Goal: Task Accomplishment & Management: Manage account settings

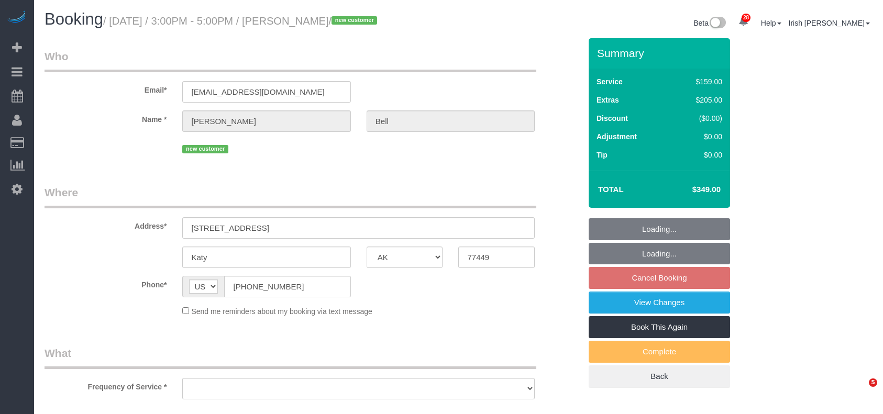
select select "[GEOGRAPHIC_DATA]"
select select "object:2980"
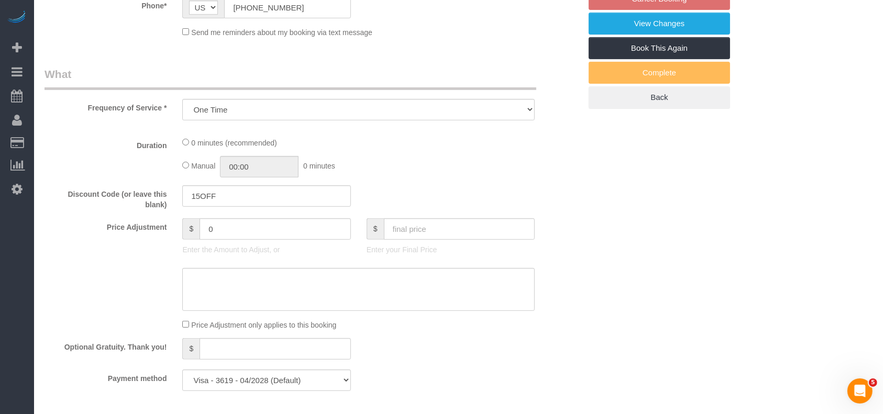
select select "spot30"
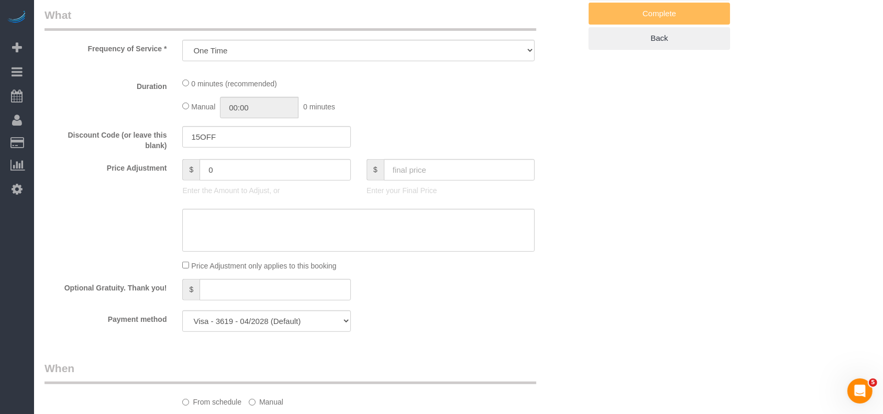
select select "object:3055"
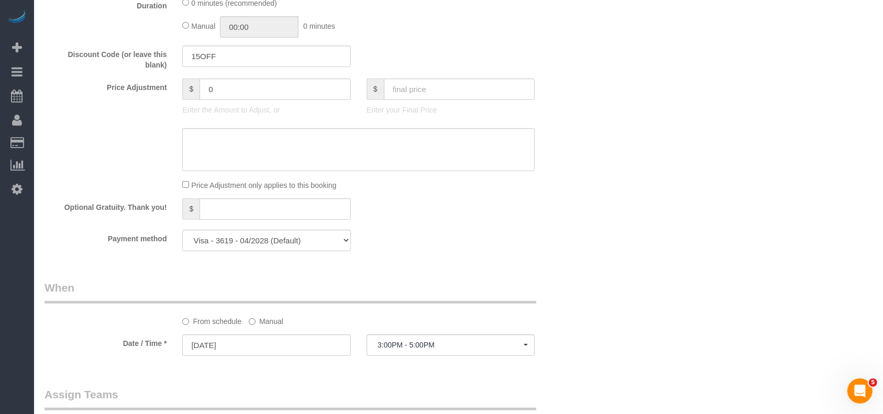
select select "3"
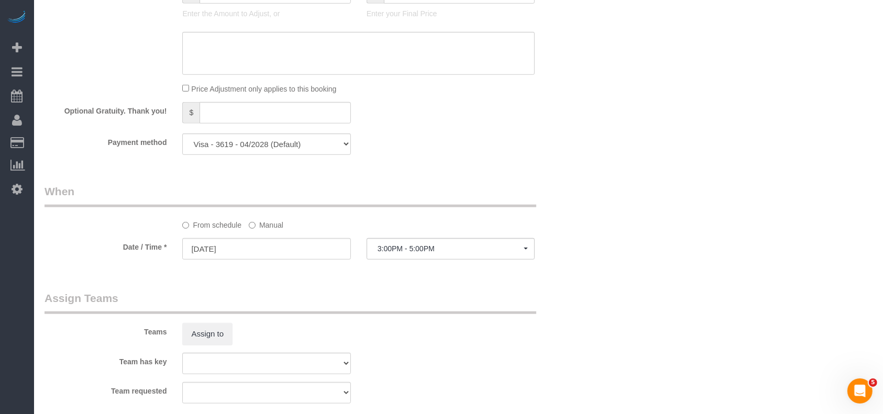
scroll to position [838, 0]
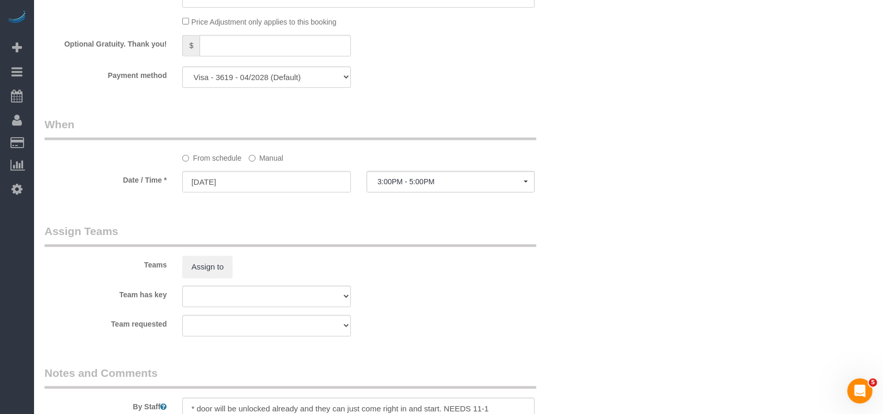
click at [274, 163] on label "Manual" at bounding box center [266, 156] width 35 height 14
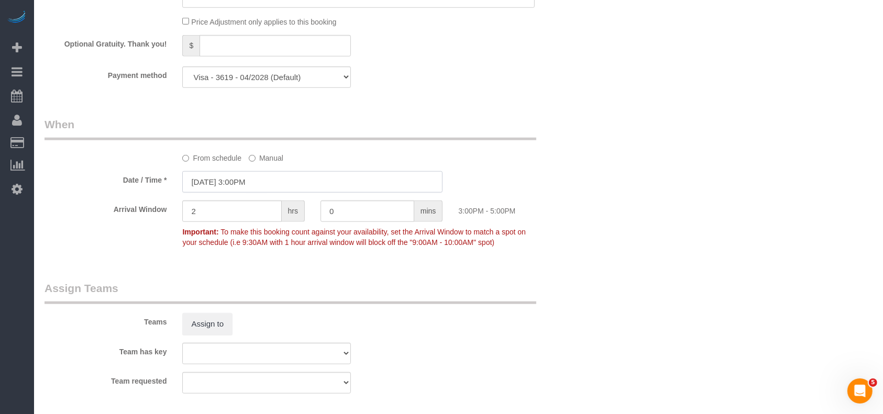
click at [272, 179] on input "[DATE] 3:00PM" at bounding box center [312, 181] width 260 height 21
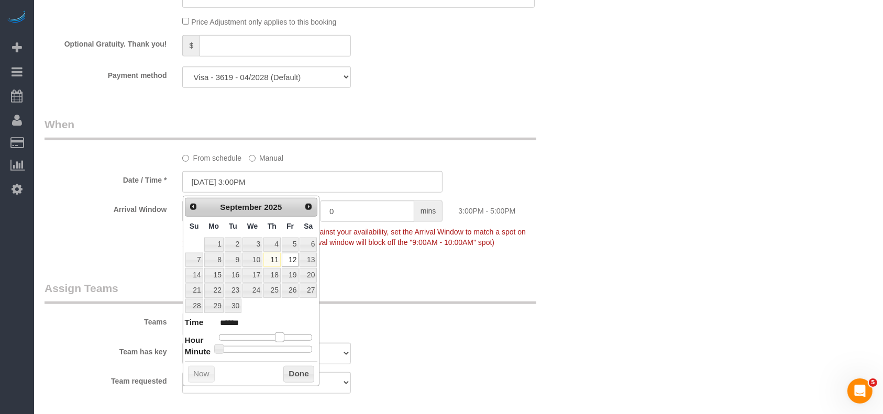
type input "[DATE] 2:00PM"
type input "******"
type input "[DATE] 1:00PM"
type input "******"
type input "[DATE] 12:00PM"
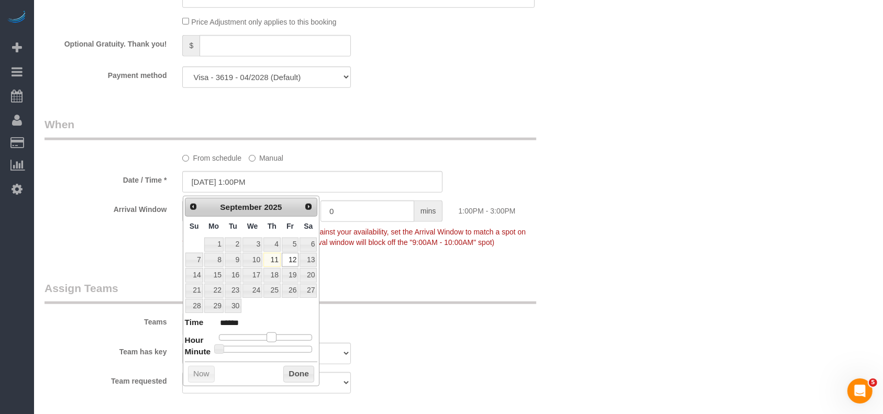
type input "*******"
type input "[DATE] 11:00AM"
type input "*******"
drag, startPoint x: 283, startPoint y: 341, endPoint x: 267, endPoint y: 341, distance: 16.3
click at [267, 339] on span at bounding box center [263, 337] width 9 height 9
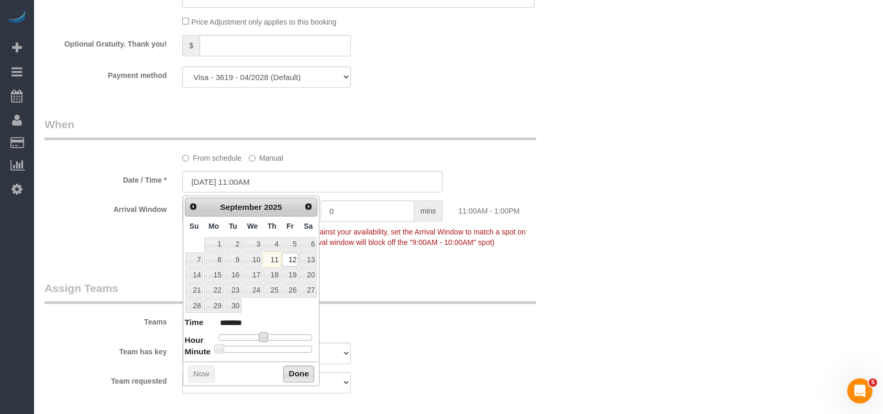
click at [289, 372] on button "Done" at bounding box center [298, 374] width 31 height 17
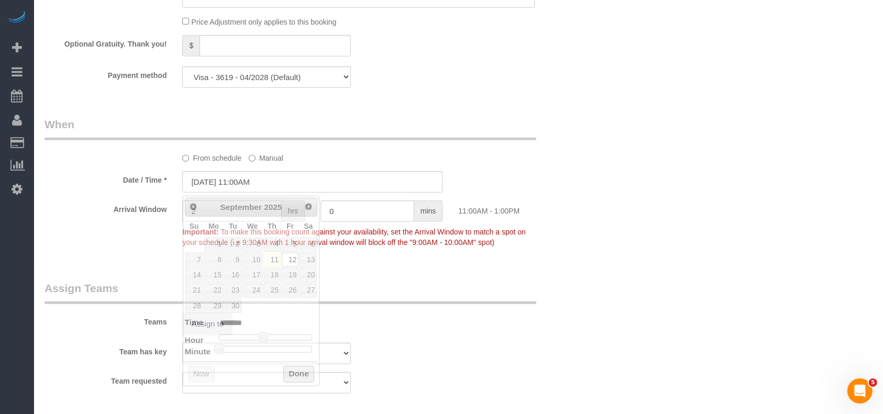
click at [498, 301] on legend "Assign Teams" at bounding box center [291, 293] width 492 height 24
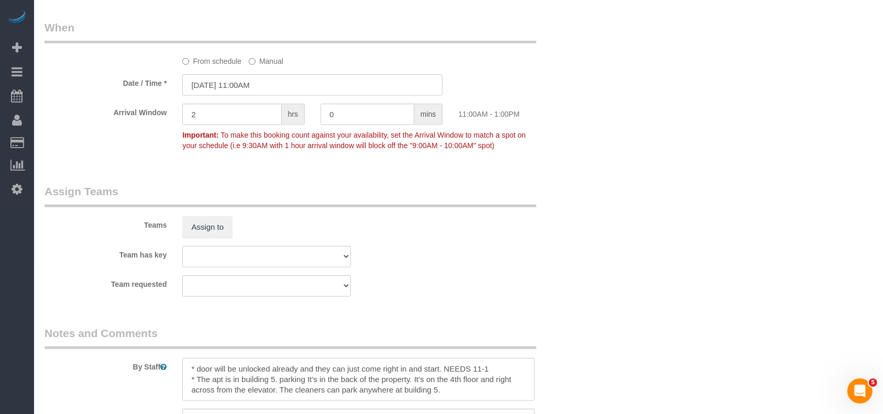
scroll to position [1118, 0]
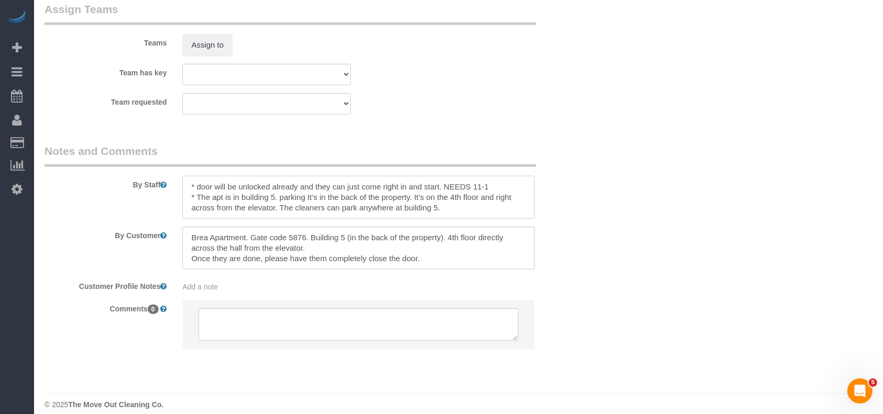
click at [498, 186] on textarea at bounding box center [358, 197] width 353 height 43
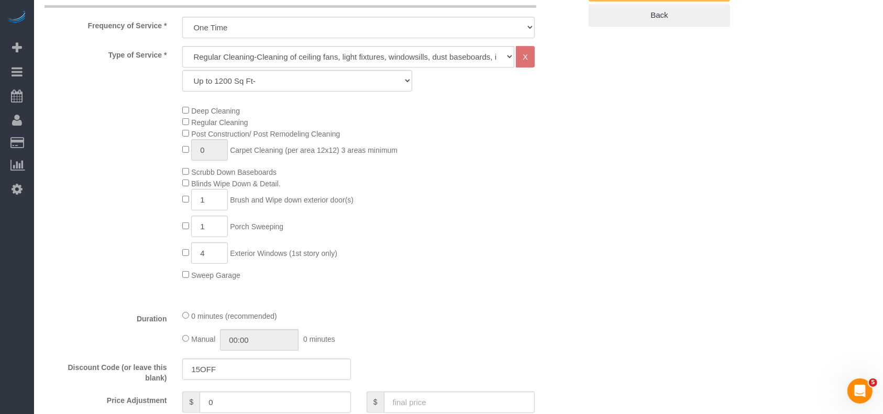
scroll to position [82, 0]
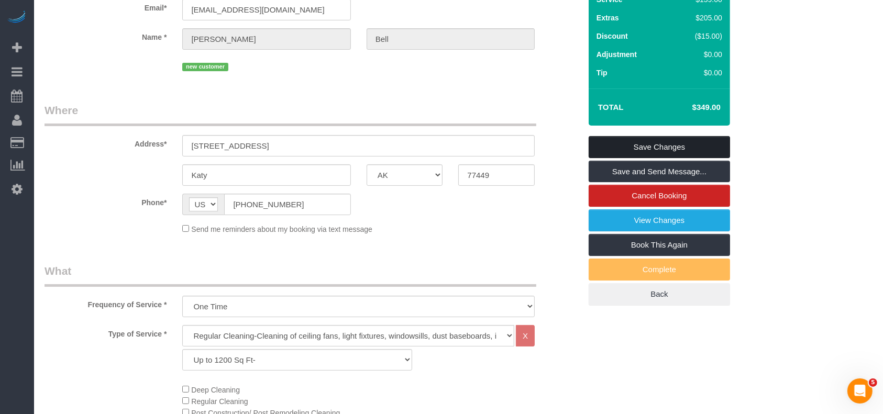
type textarea "* door will be unlocked already and they can just come right in and start. NEED…"
click at [602, 140] on link "Save Changes" at bounding box center [659, 147] width 141 height 22
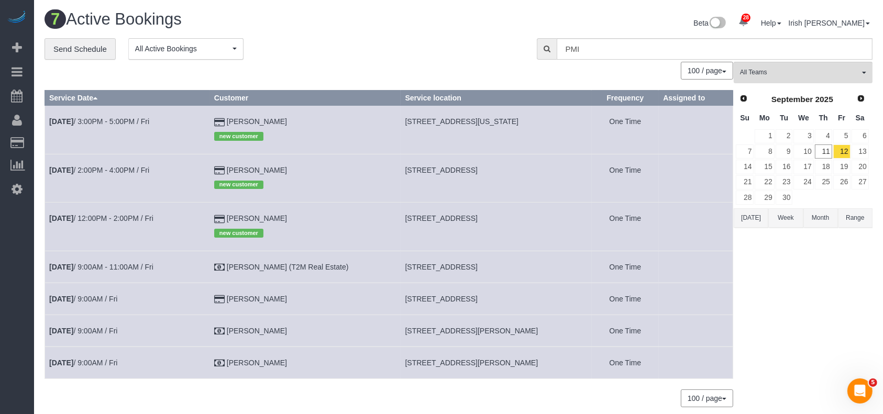
click at [750, 216] on button "[DATE]" at bounding box center [751, 218] width 35 height 19
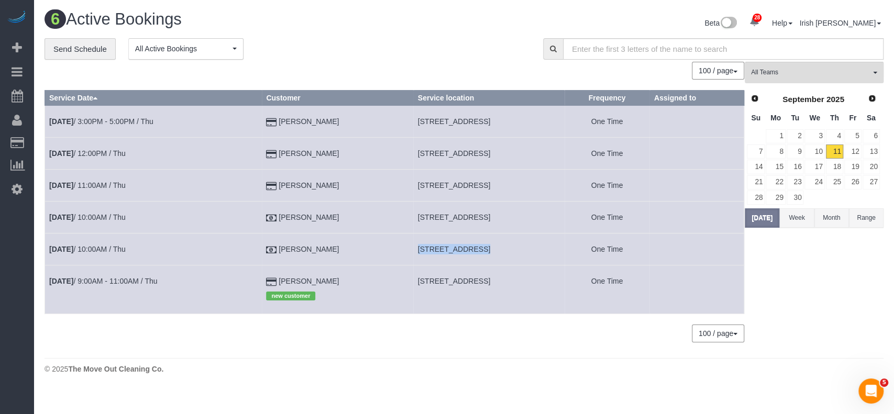
drag, startPoint x: 390, startPoint y: 247, endPoint x: 452, endPoint y: 247, distance: 62.4
click at [452, 247] on tr "[DATE] 10:00AM / Thu [PERSON_NAME] [STREET_ADDRESS] One Time" at bounding box center [395, 250] width 700 height 32
copy tr "15006 Seahorse"
click at [101, 244] on td "[DATE] 10:00AM / Thu" at bounding box center [153, 250] width 217 height 32
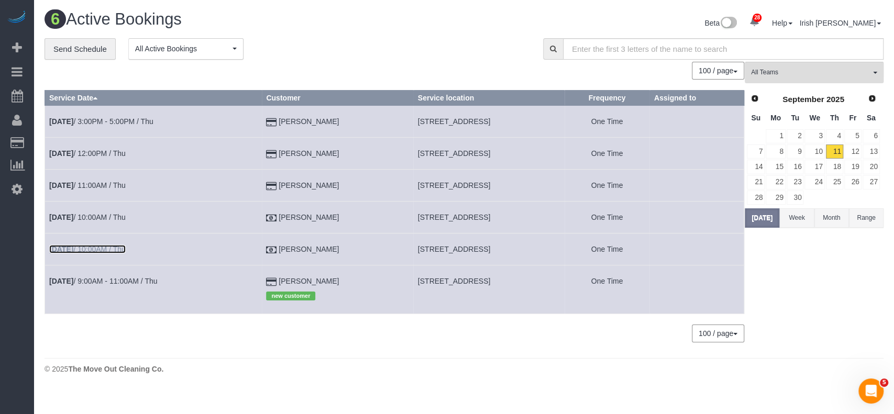
click at [101, 248] on link "[DATE] 10:00AM / Thu" at bounding box center [87, 249] width 77 height 8
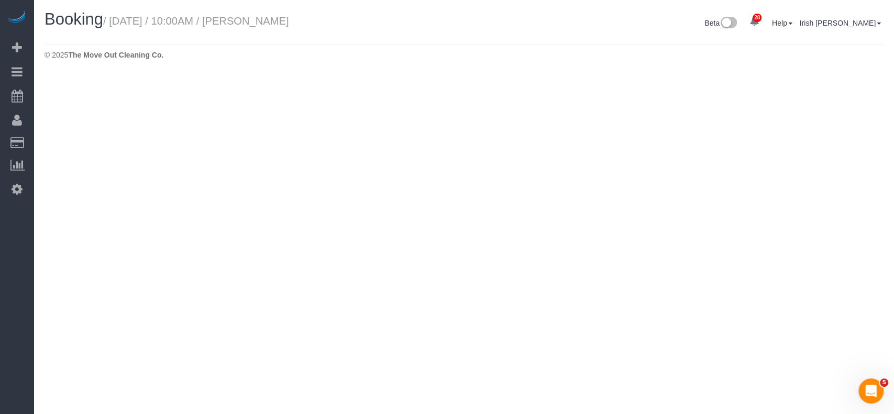
select select "[GEOGRAPHIC_DATA]"
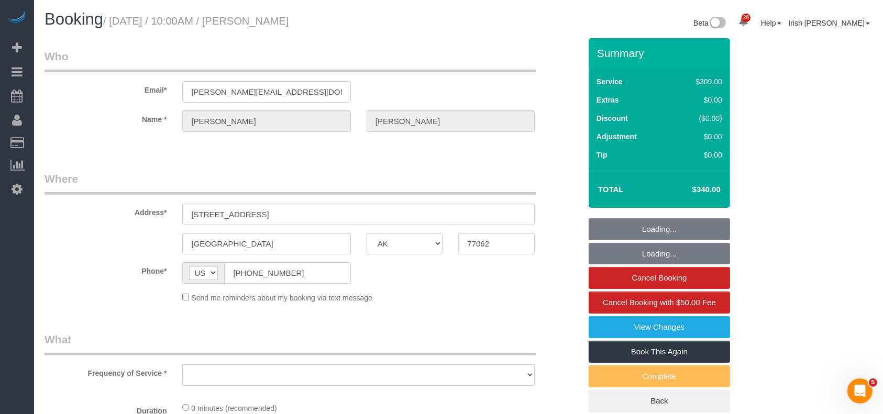
select select "object:3676"
select select "3"
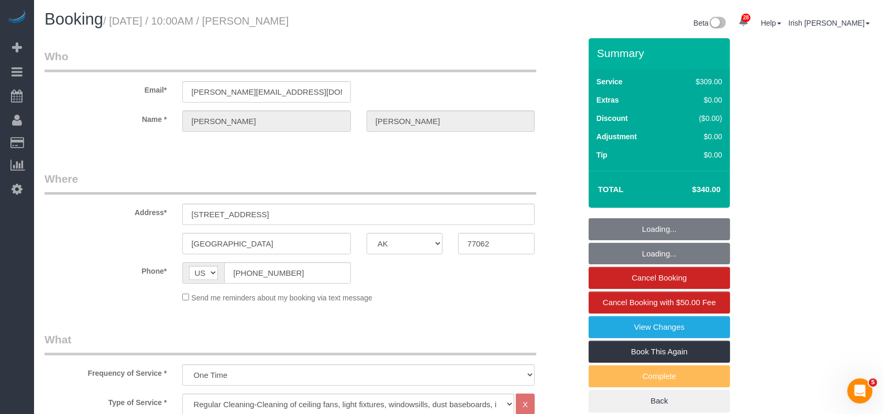
select select "object:3702"
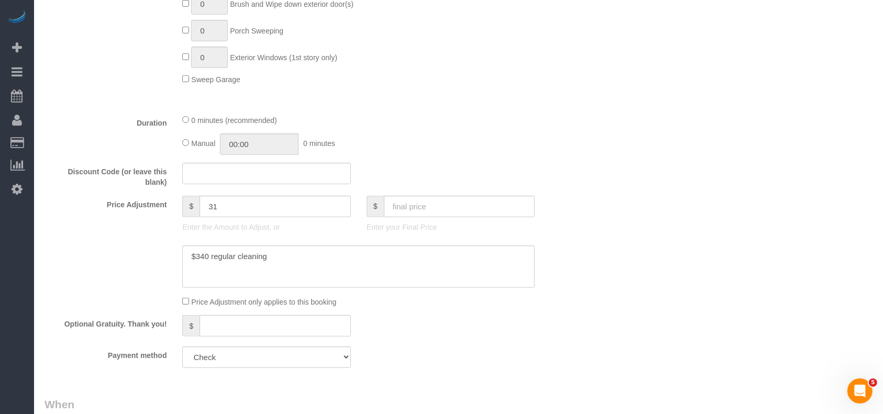
scroll to position [559, 0]
click at [324, 262] on textarea at bounding box center [358, 264] width 353 height 43
paste textarea "5"
type textarea "$340 regular cleaning $25 travel fee"
click at [468, 208] on input "text" at bounding box center [459, 203] width 151 height 21
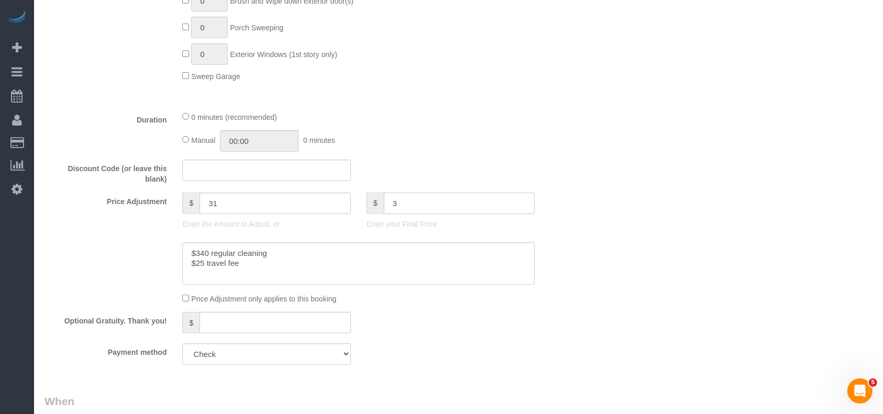
type input "3"
type input "-306"
click at [434, 197] on input "text" at bounding box center [459, 203] width 151 height 21
paste input "65"
type input "365"
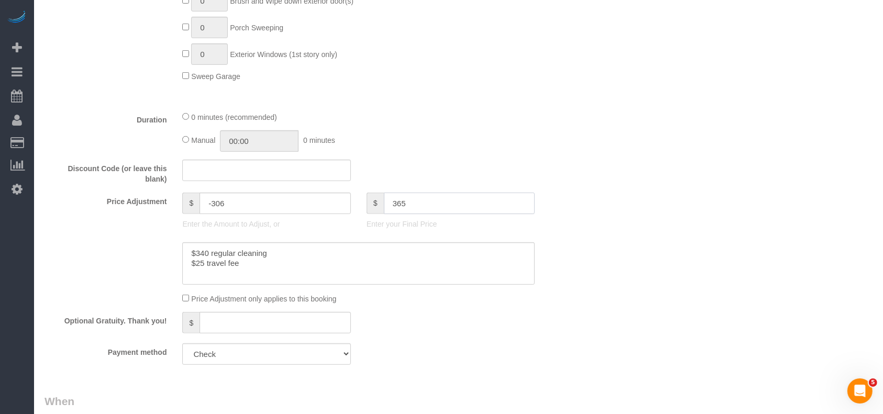
drag, startPoint x: 406, startPoint y: 206, endPoint x: 381, endPoint y: 205, distance: 24.6
click at [381, 205] on div "$ 365" at bounding box center [451, 203] width 168 height 21
type input "56"
click at [671, 322] on div "Who Email* [PERSON_NAME][EMAIL_ADDRESS][DOMAIN_NAME] Name * [PERSON_NAME][GEOGR…" at bounding box center [459, 213] width 828 height 1466
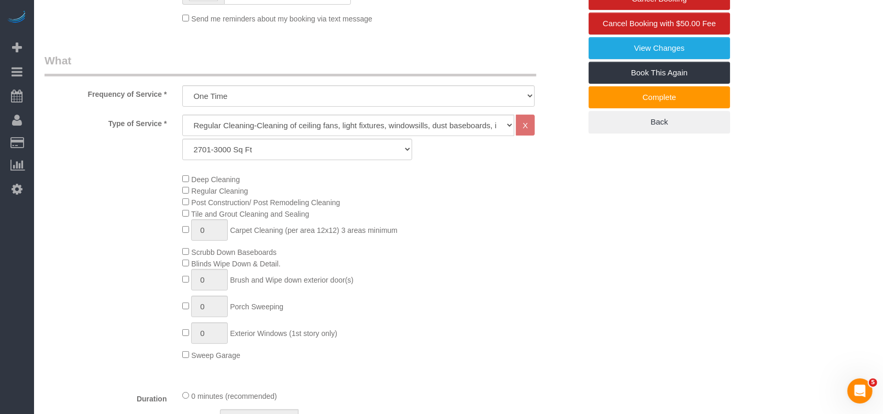
scroll to position [0, 0]
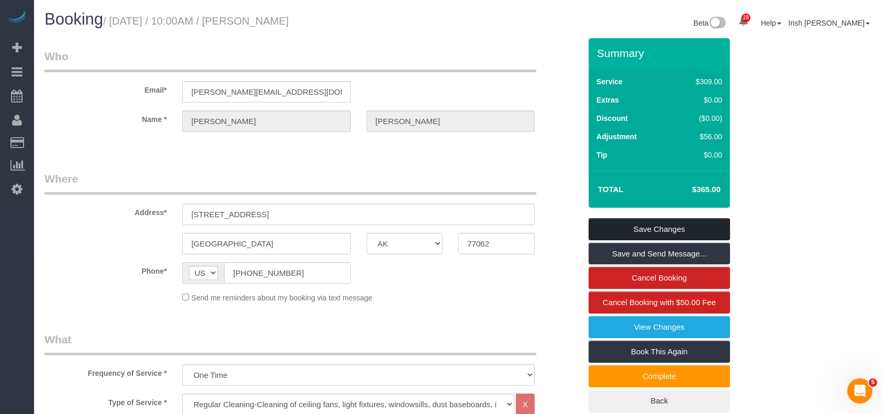
click at [698, 224] on link "Save Changes" at bounding box center [659, 230] width 141 height 22
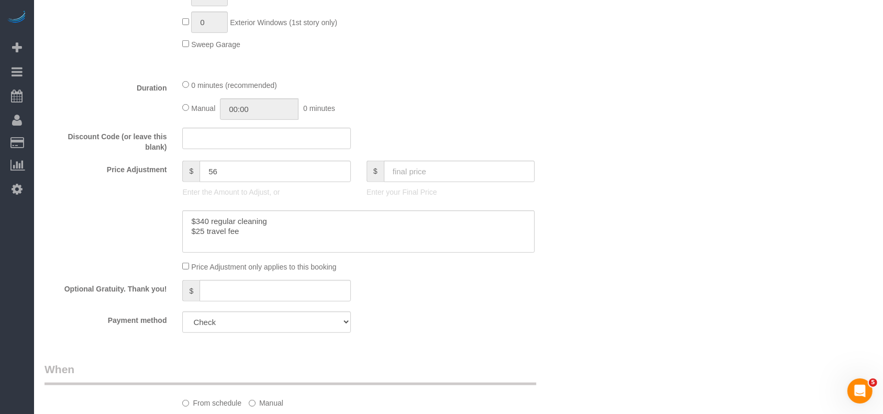
scroll to position [629, 0]
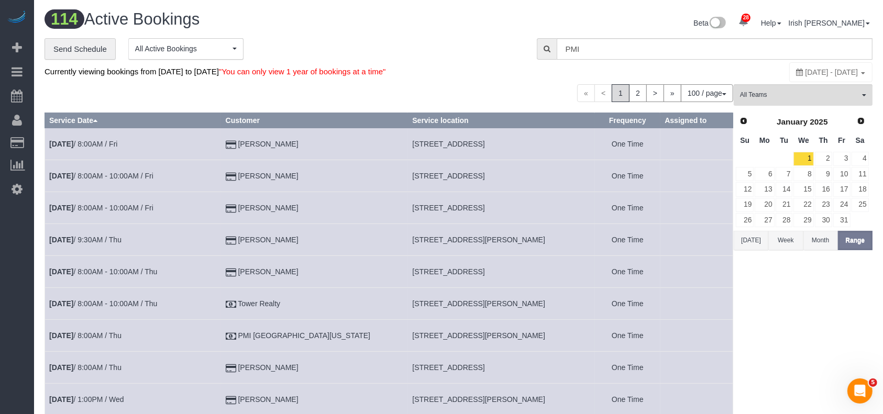
click at [757, 238] on button "[DATE]" at bounding box center [751, 240] width 35 height 19
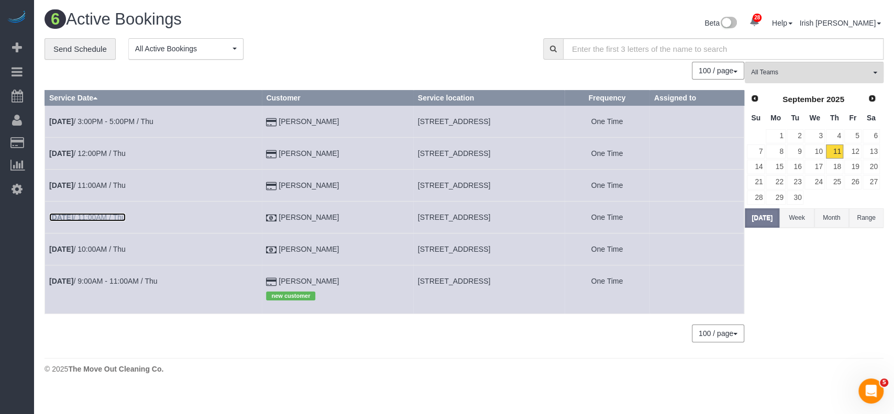
click at [93, 217] on link "[DATE] 11:00AM / Thu" at bounding box center [87, 217] width 77 height 8
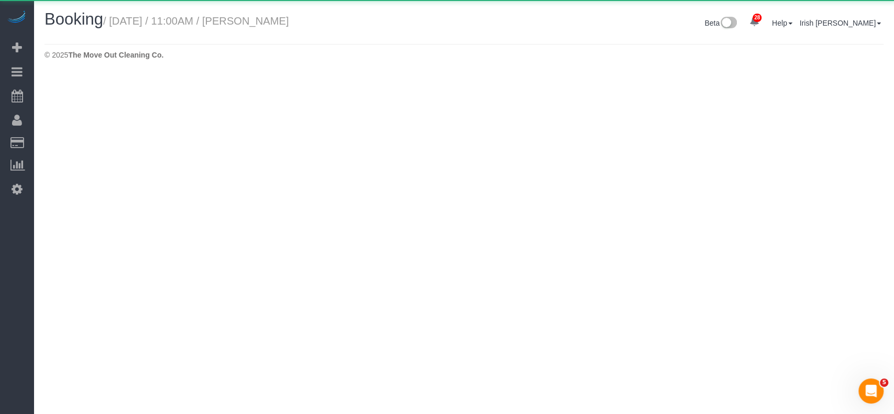
select select "[GEOGRAPHIC_DATA]"
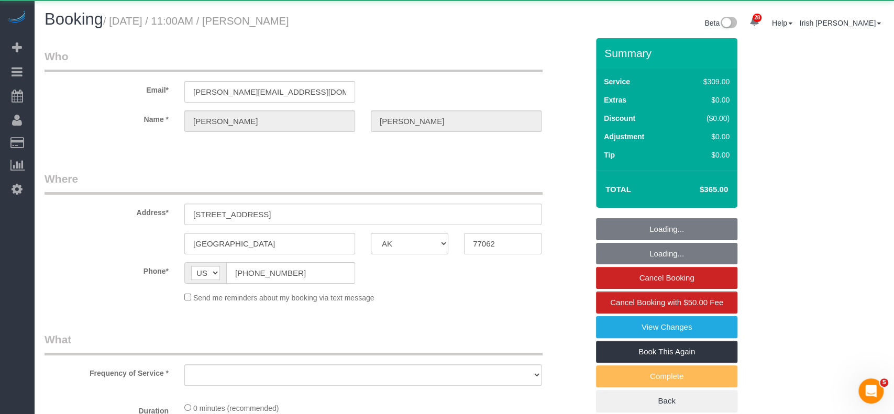
select select "object:5204"
select select "3"
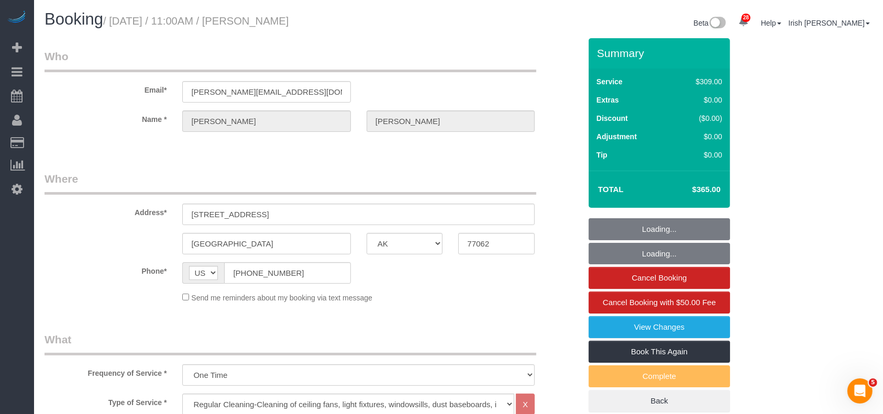
select select "object:5216"
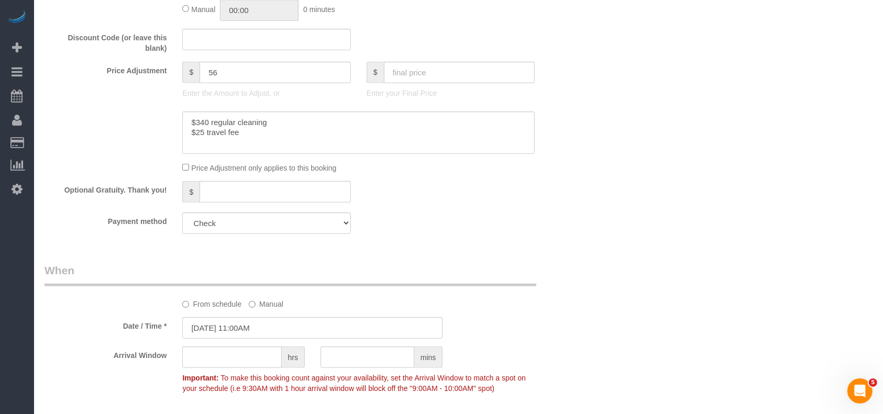
scroll to position [629, 0]
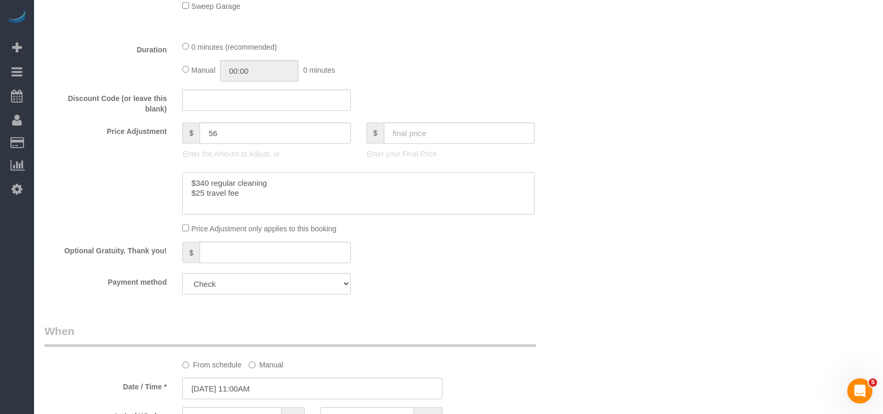
click at [258, 200] on textarea at bounding box center [358, 193] width 353 height 43
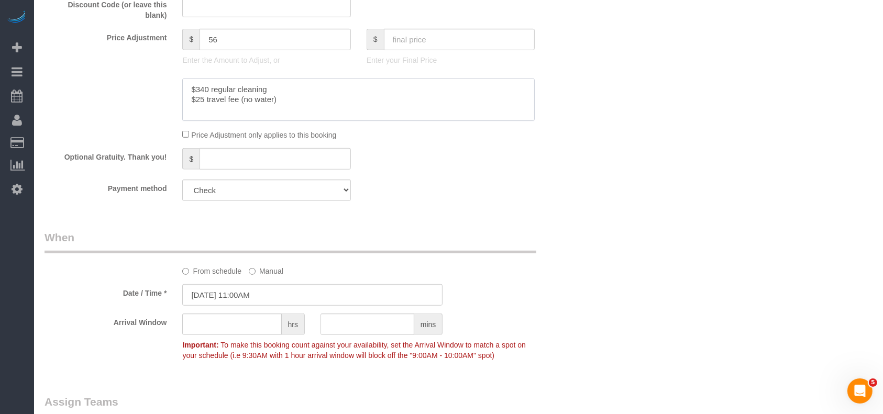
scroll to position [768, 0]
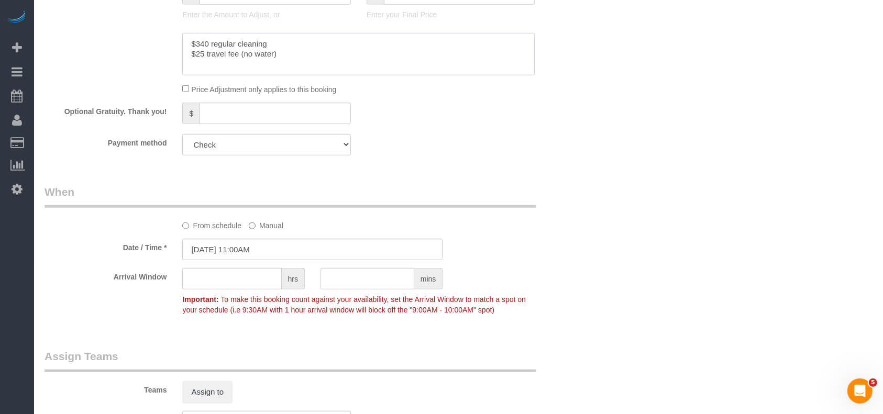
type textarea "$340 regular cleaning $25 travel fee (no water)"
click at [258, 245] on input "[DATE] 11:00AM" at bounding box center [312, 249] width 260 height 21
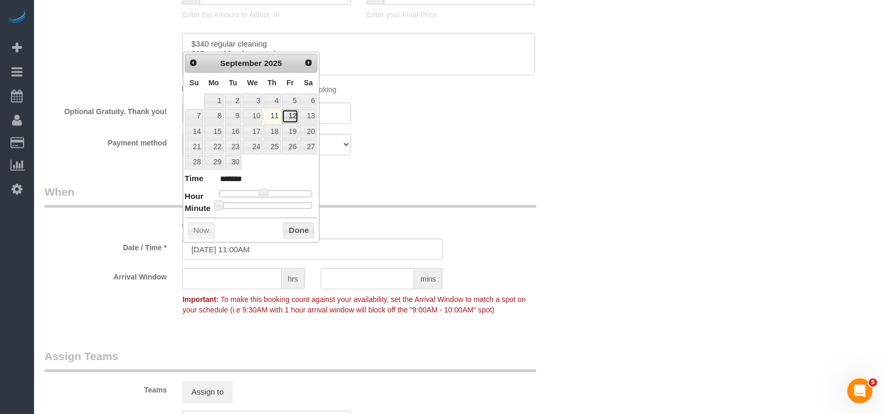
click at [291, 114] on link "12" at bounding box center [290, 117] width 17 height 14
type input "[DATE] 11:00AM"
click at [297, 225] on button "Done" at bounding box center [298, 231] width 31 height 17
click at [459, 282] on div "Arrival Window hrs mins Important: To make this booking count against your avai…" at bounding box center [313, 294] width 552 height 52
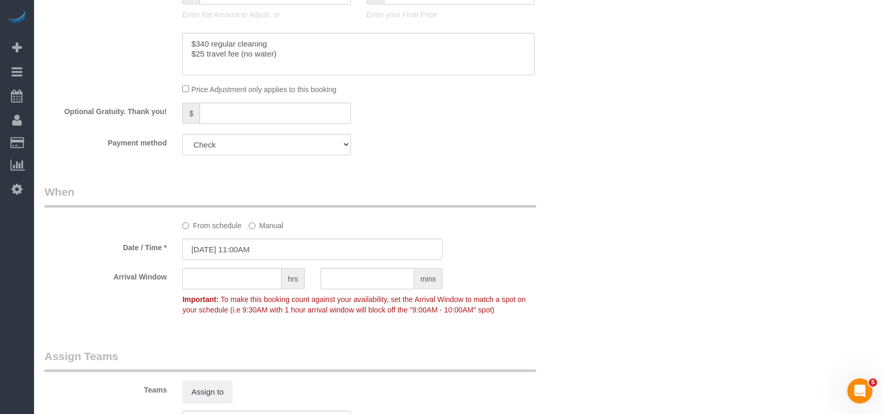
scroll to position [1048, 0]
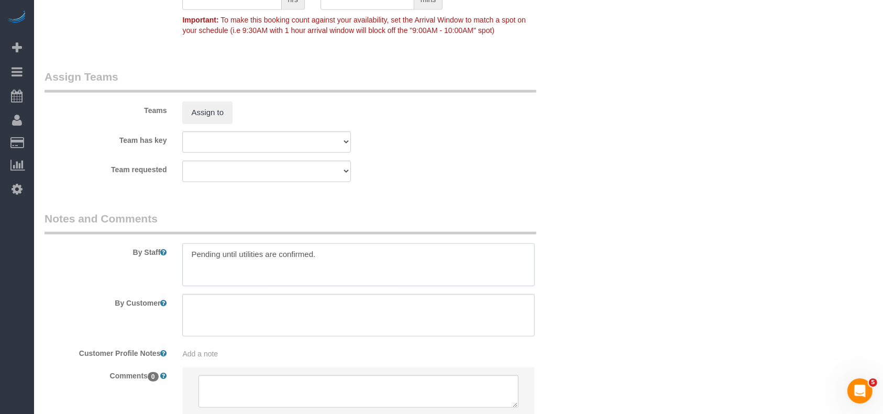
click at [372, 258] on textarea at bounding box center [358, 265] width 353 height 43
paste textarea "2017"
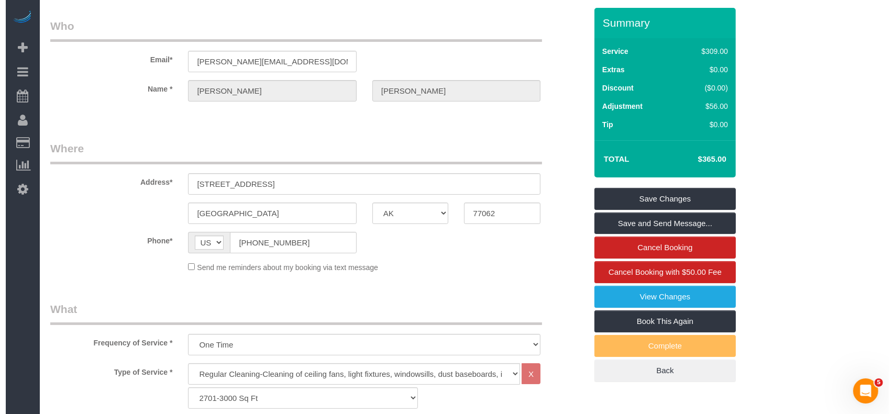
scroll to position [0, 0]
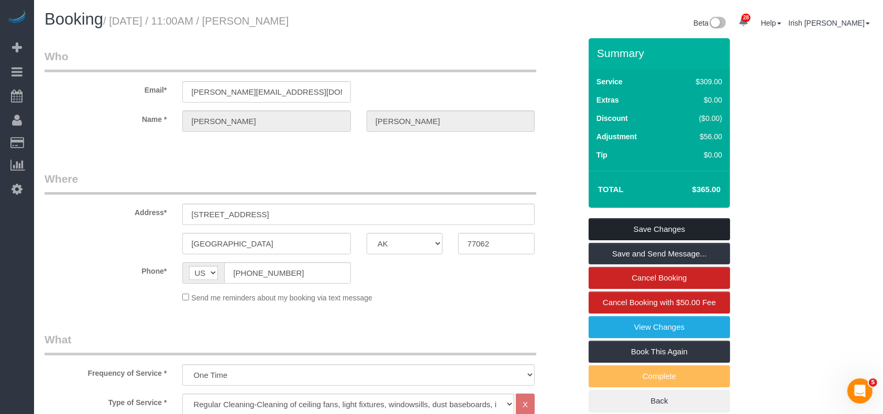
type textarea "Pending until utilities are confirmed. code 2017"
click at [640, 226] on link "Save Changes" at bounding box center [659, 230] width 141 height 22
